Goal: Register for event/course

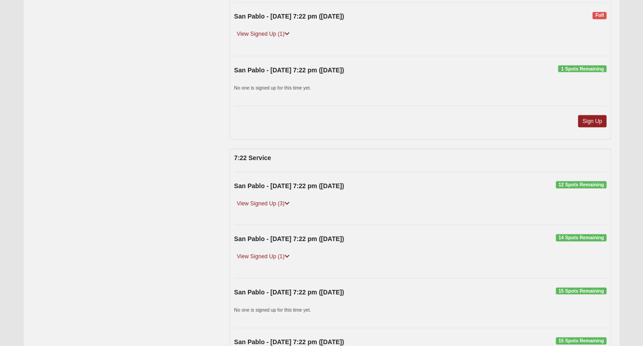
scroll to position [1871, 0]
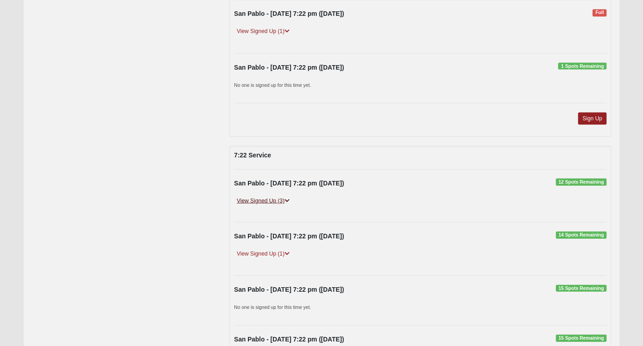
click at [258, 201] on link "View Signed Up (3)" at bounding box center [263, 201] width 58 height 10
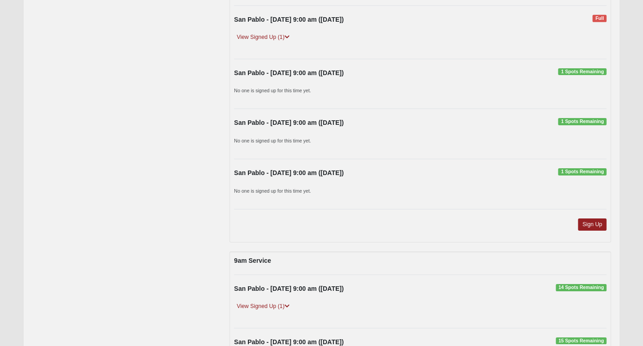
scroll to position [2346, 0]
click at [588, 218] on link "Sign Up" at bounding box center [592, 224] width 29 height 12
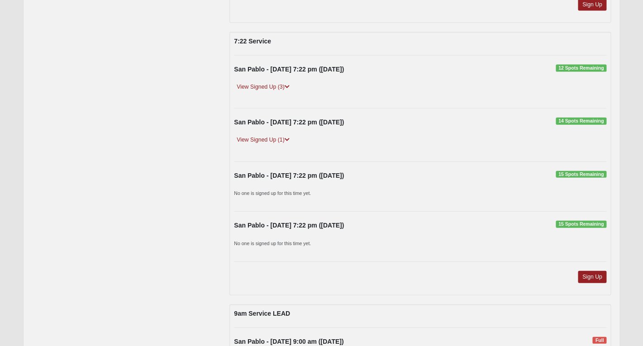
scroll to position [1983, 0]
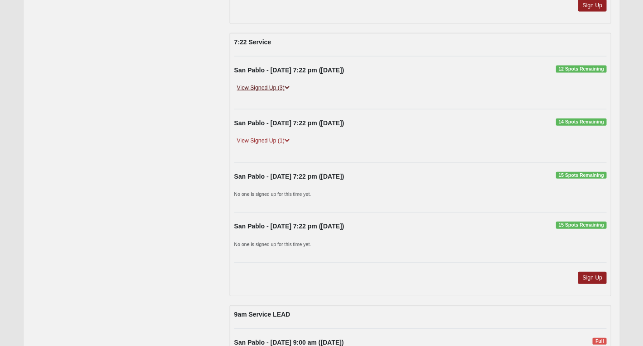
click at [259, 89] on link "View Signed Up (3)" at bounding box center [263, 88] width 58 height 10
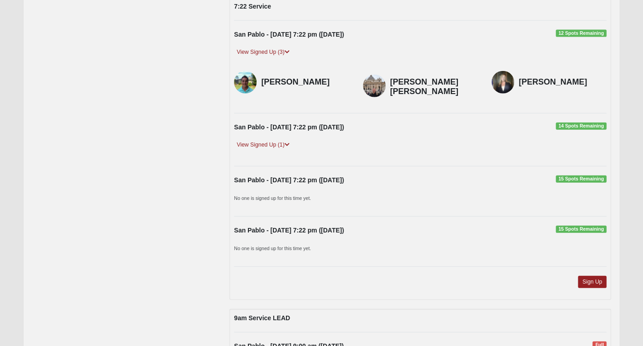
scroll to position [2021, 0]
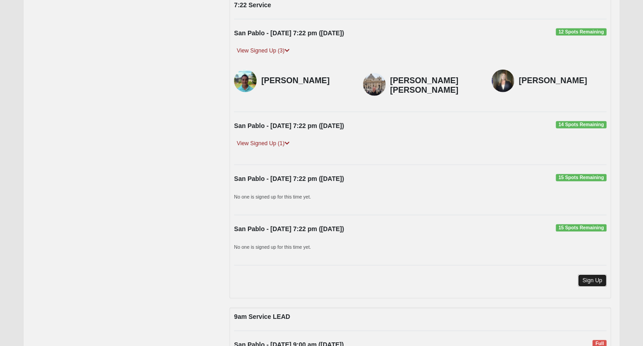
click at [597, 275] on link "Sign Up" at bounding box center [592, 281] width 29 height 12
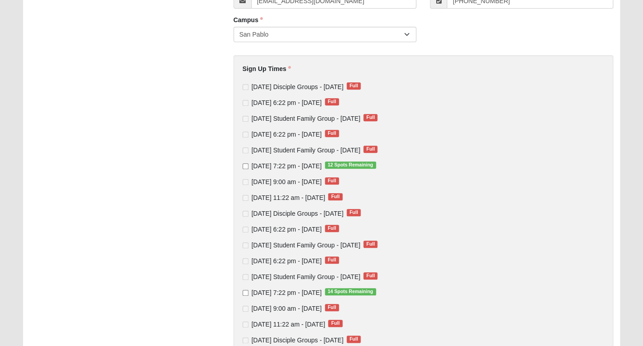
scroll to position [149, 0]
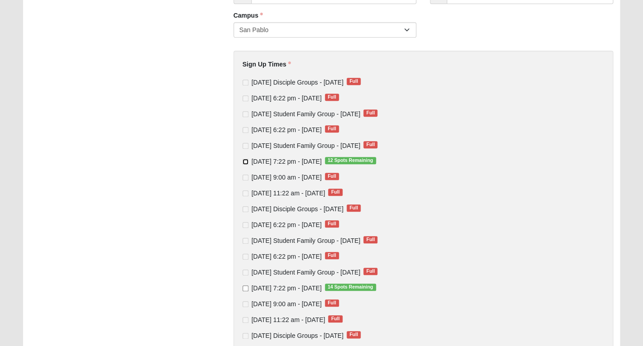
click at [247, 162] on input "Thursday 7:22 pm - Oct 2 2025 12 Spots Remaining" at bounding box center [246, 162] width 6 height 6
checkbox input "true"
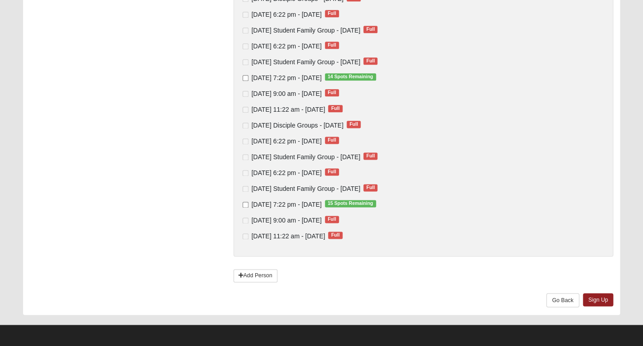
scroll to position [362, 0]
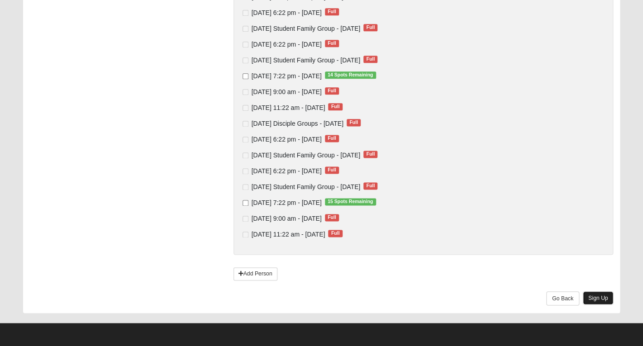
click at [603, 296] on link "Sign Up" at bounding box center [598, 297] width 31 height 13
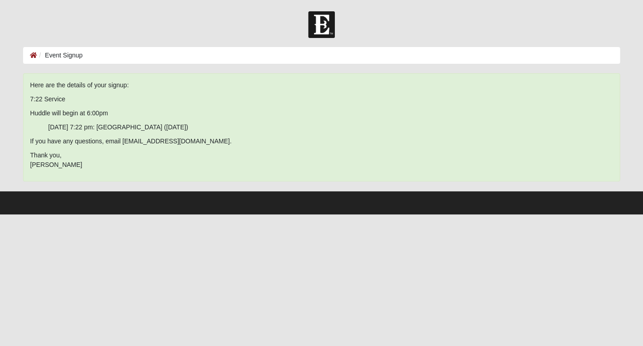
click at [49, 54] on li "Event Signup" at bounding box center [60, 56] width 46 height 10
click at [33, 55] on icon at bounding box center [33, 55] width 7 height 6
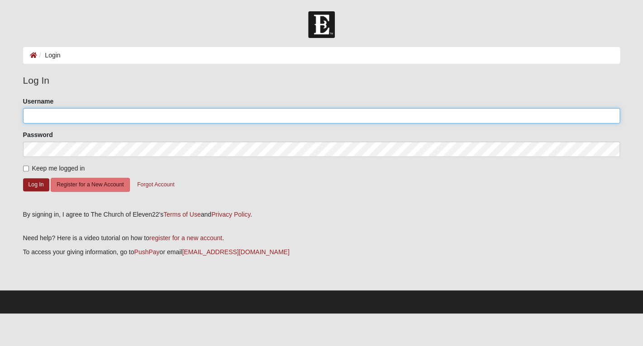
click at [247, 116] on input "Username" at bounding box center [321, 115] width 597 height 15
type input "saswaim"
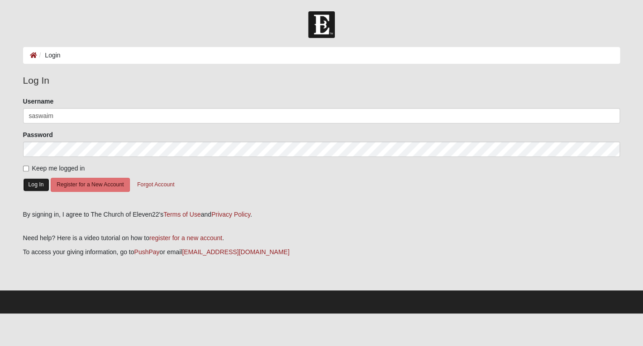
click at [33, 185] on button "Log In" at bounding box center [36, 184] width 26 height 13
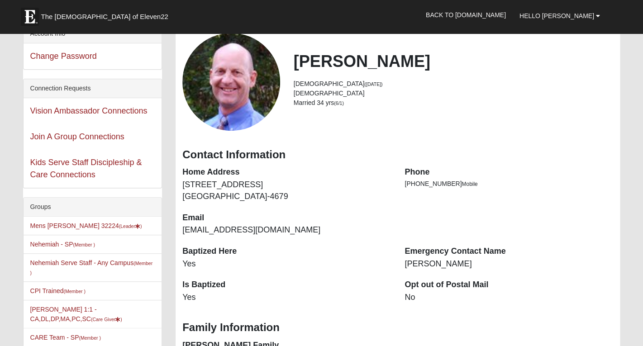
scroll to position [107, 0]
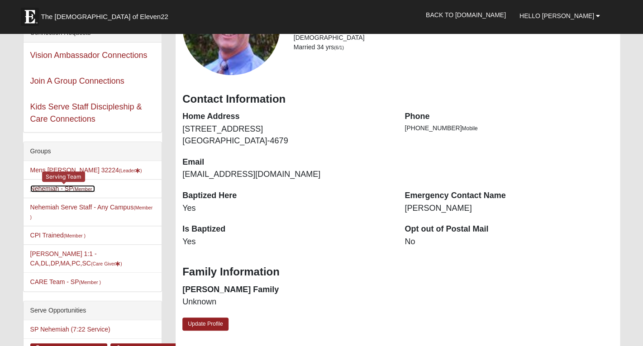
click at [47, 190] on link "Nehemiah - SP (Member )" at bounding box center [62, 188] width 65 height 7
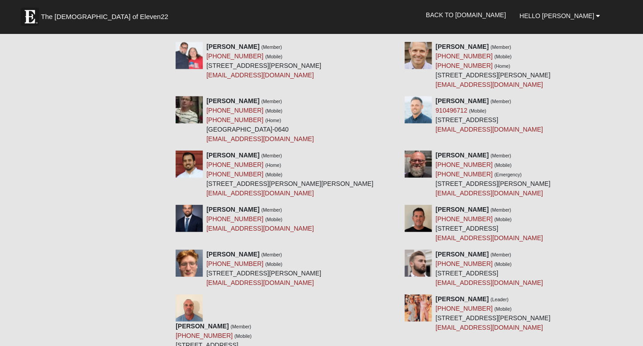
scroll to position [3254, 0]
